Goal: Task Accomplishment & Management: Manage account settings

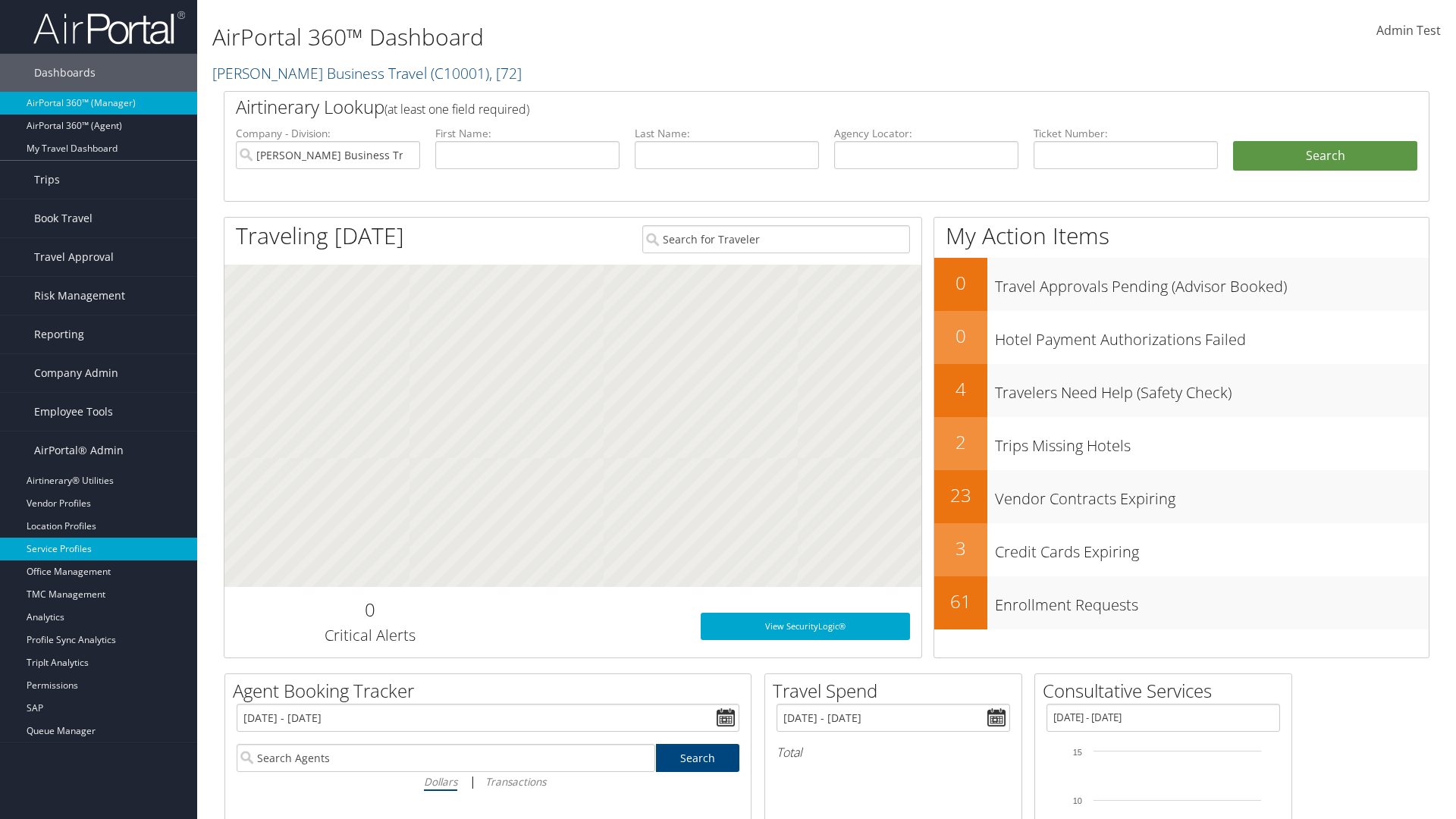
click at [98, 549] on link "Service Profiles" at bounding box center [98, 549] width 197 height 22
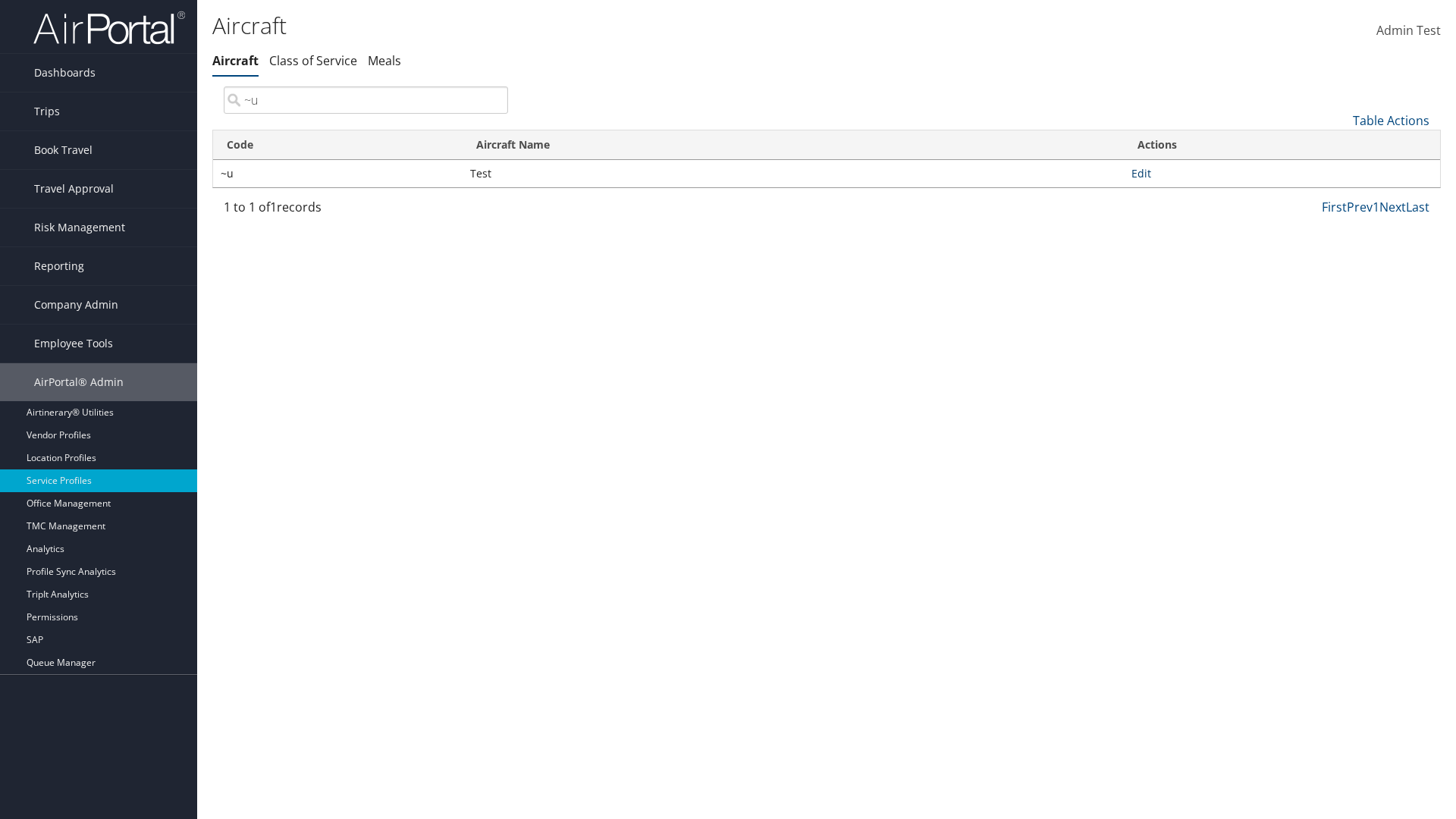
type input "~u"
click at [1141, 173] on link "Edit" at bounding box center [1141, 173] width 19 height 15
